Goal: Navigation & Orientation: Find specific page/section

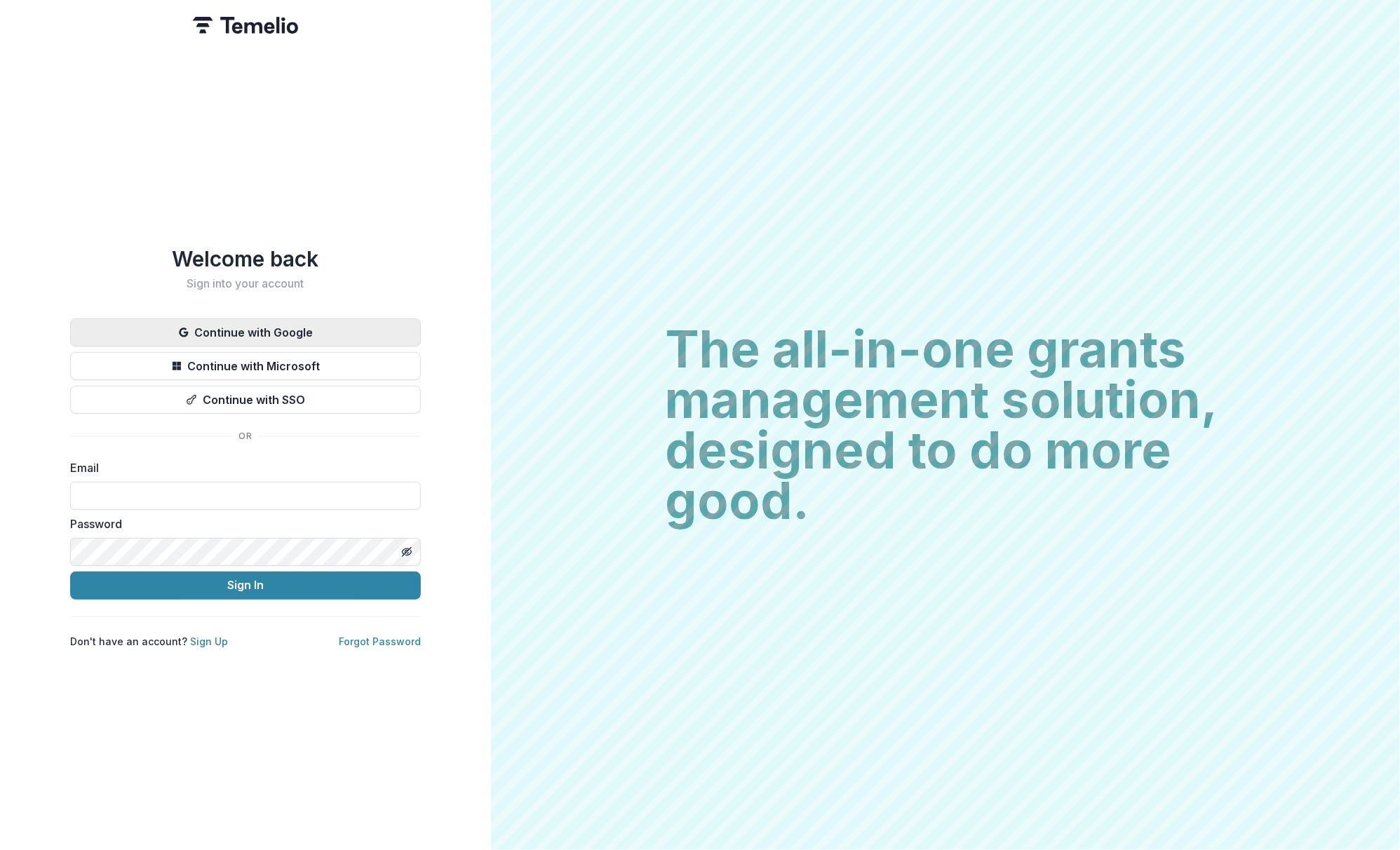
click at [235, 332] on button "Continue with Google" at bounding box center [245, 333] width 351 height 28
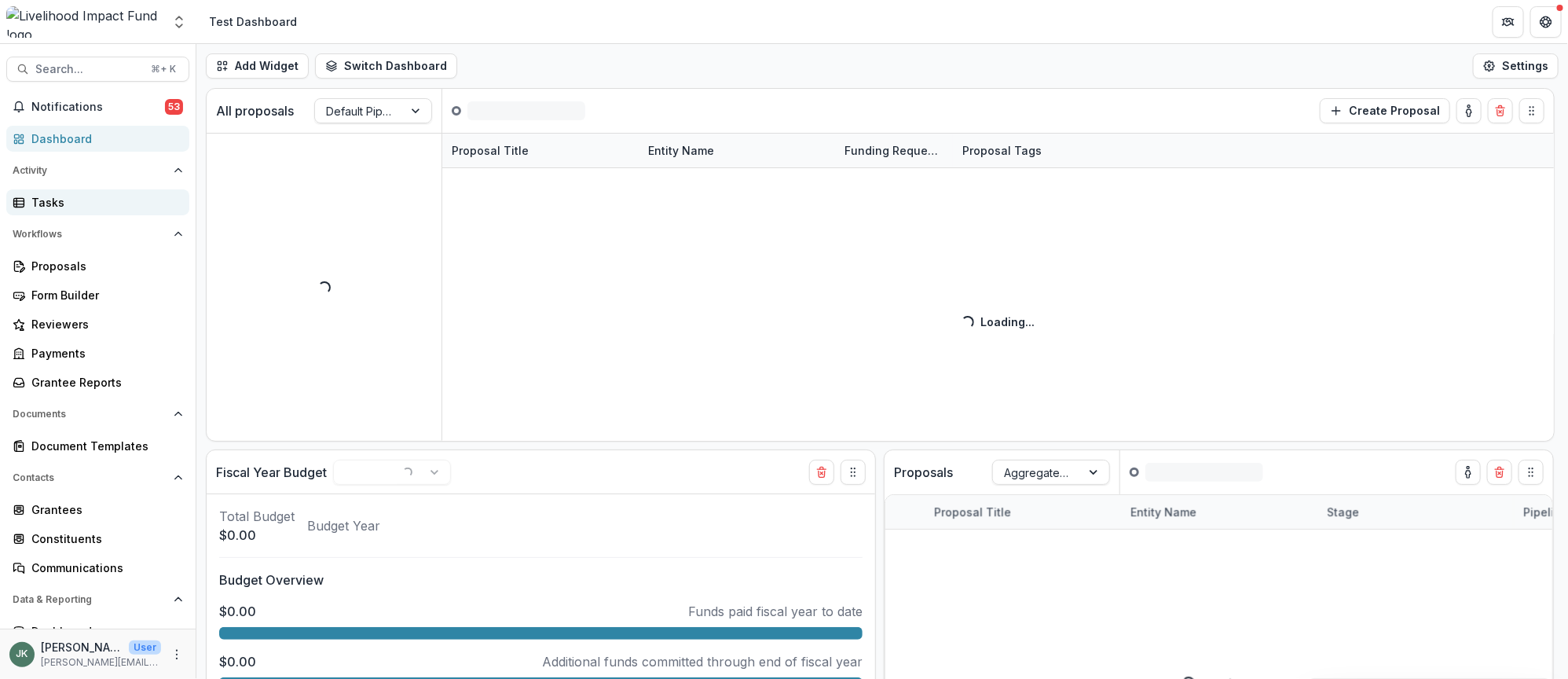
click at [62, 195] on div "Tasks" at bounding box center [104, 202] width 145 height 17
